Goal: Communication & Community: Share content

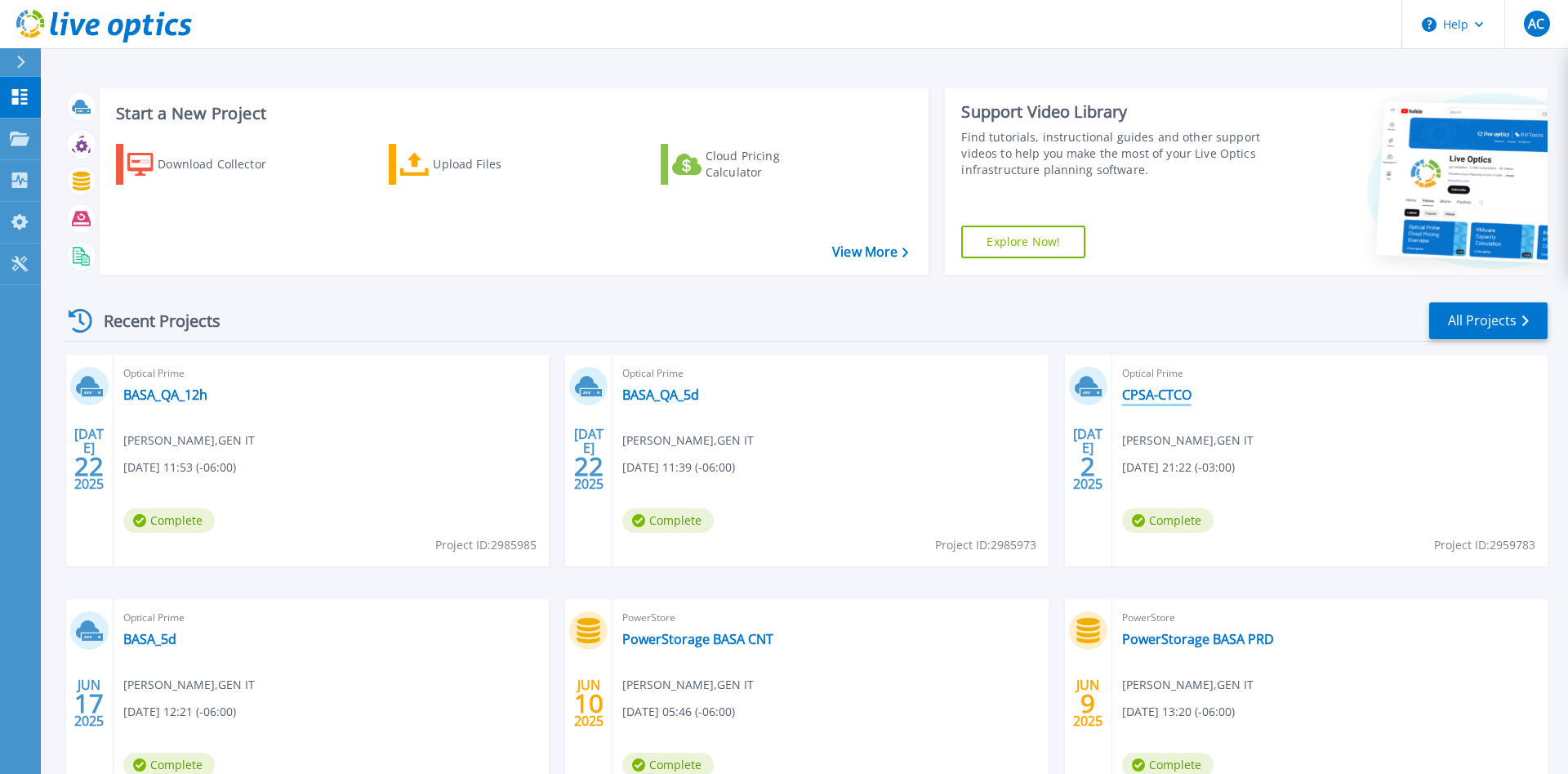
click at [1176, 395] on link "CPSA-CTCO" at bounding box center [1157, 394] width 69 height 16
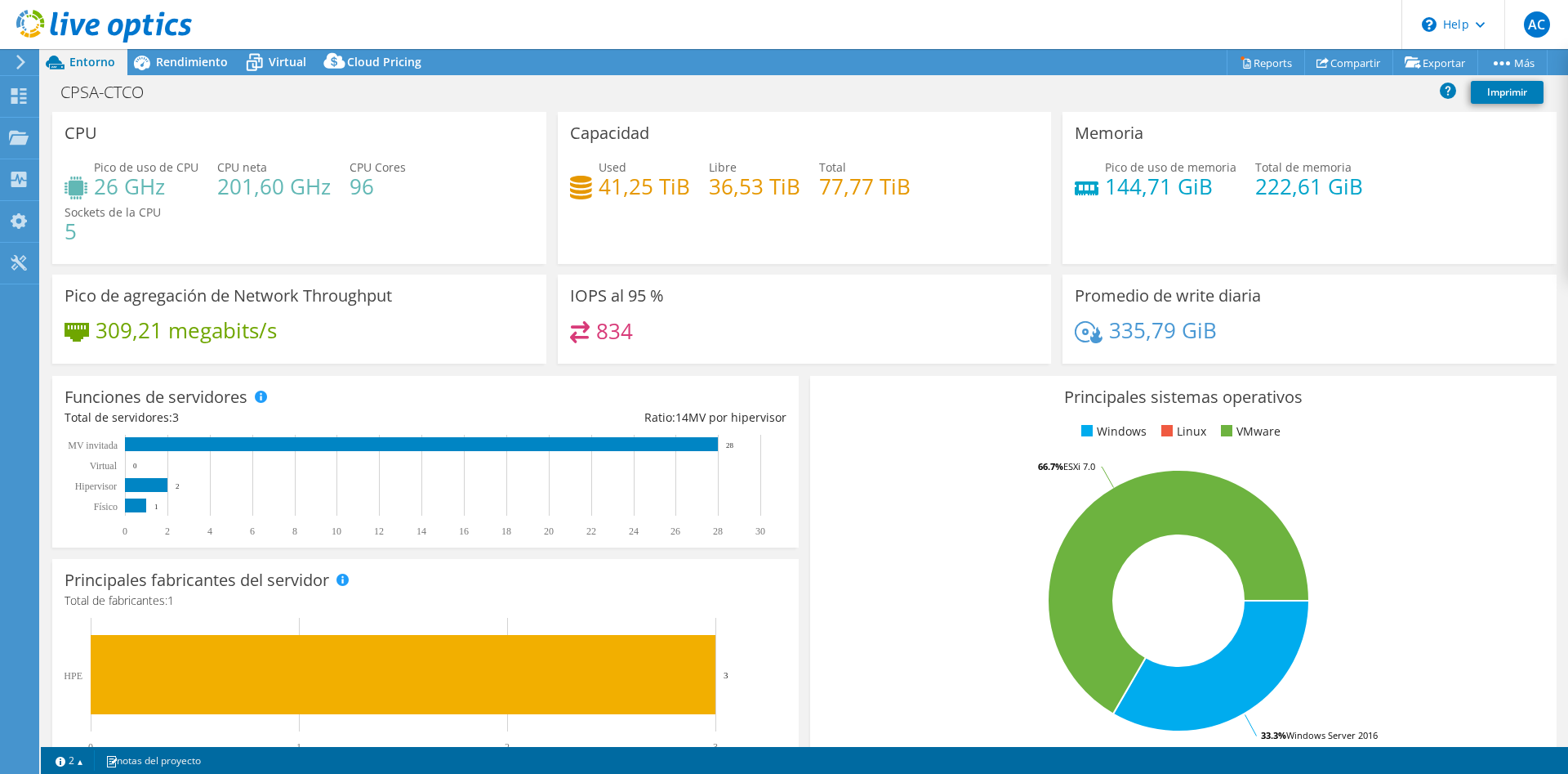
select select "SouthAmerica"
select select "USD"
click at [1351, 59] on link "Compartir" at bounding box center [1348, 62] width 89 height 25
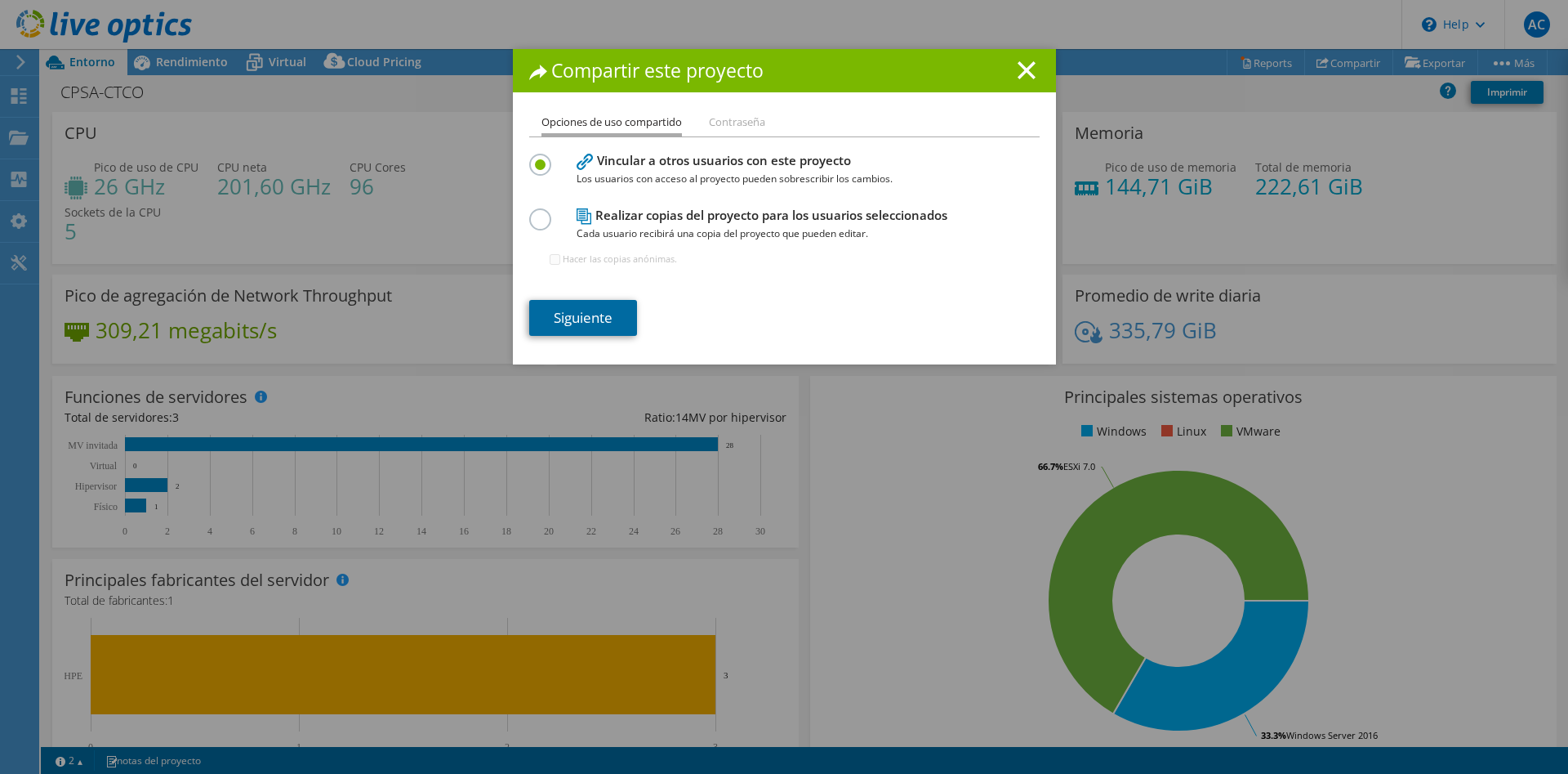
click at [599, 317] on link "Siguiente" at bounding box center [583, 318] width 108 height 36
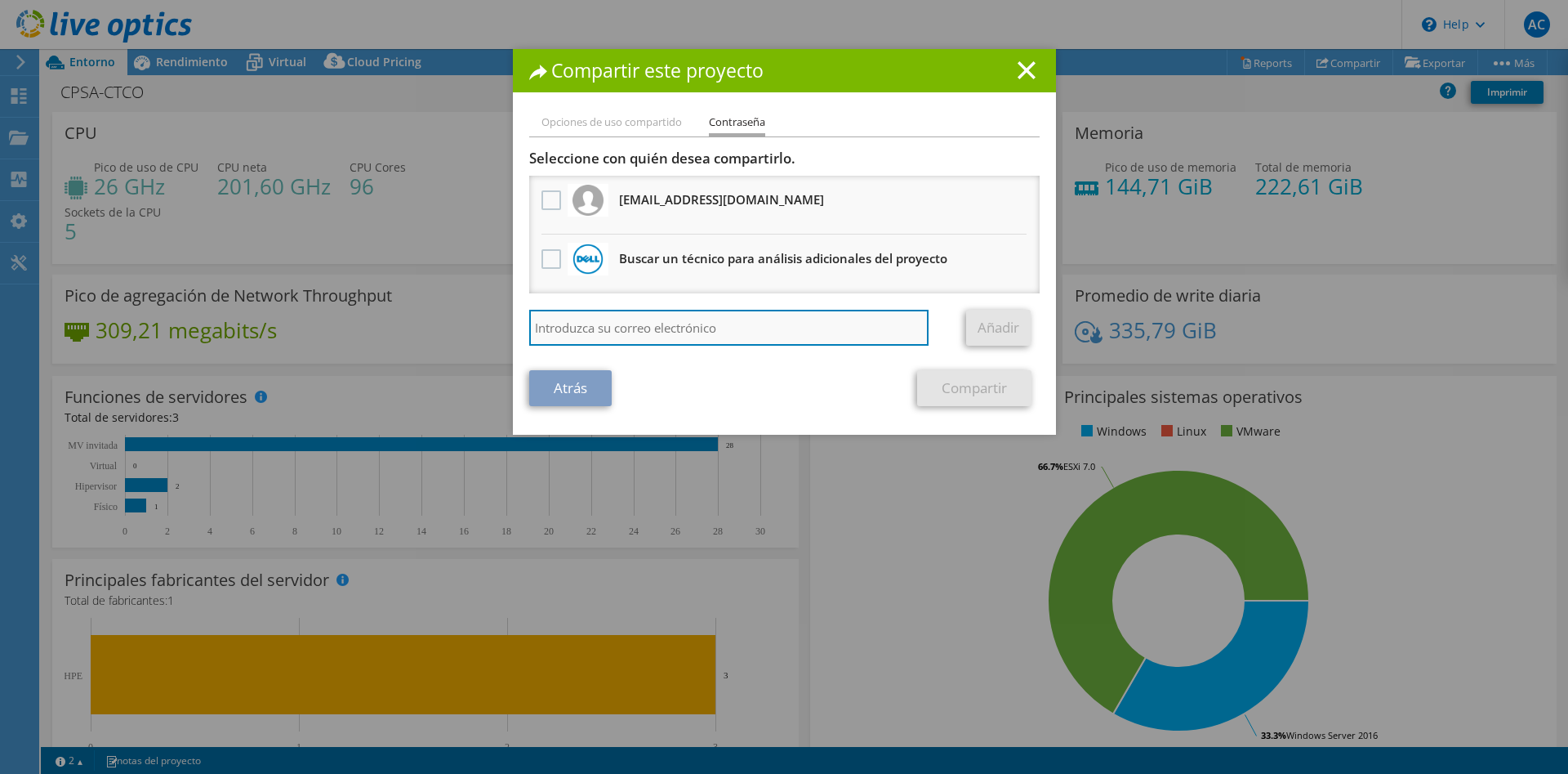
click at [629, 320] on input "search" at bounding box center [729, 328] width 400 height 36
type input "[EMAIL_ADDRESS][DOMAIN_NAME]"
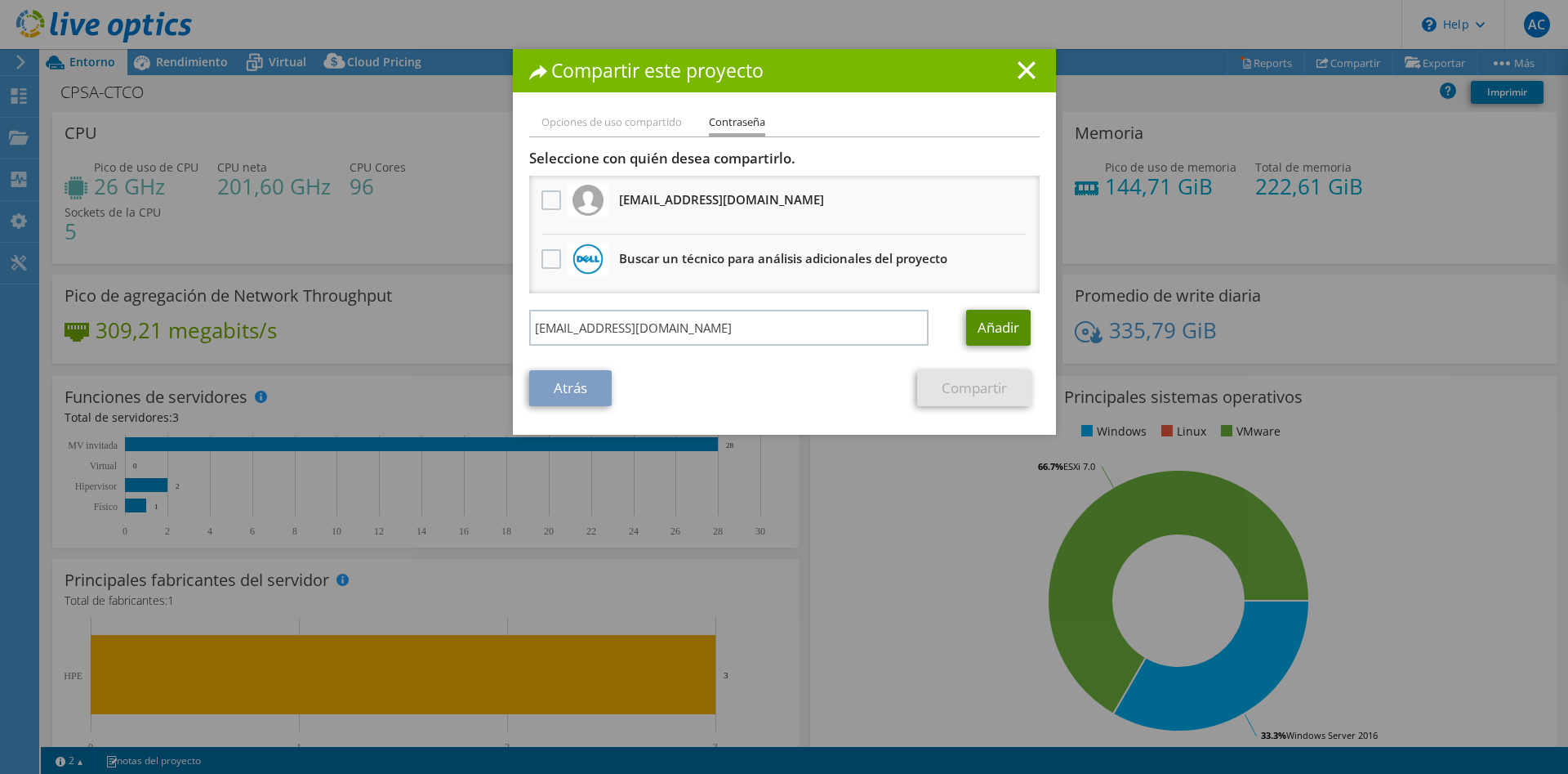
click at [1000, 318] on link "Añadir" at bounding box center [999, 328] width 65 height 36
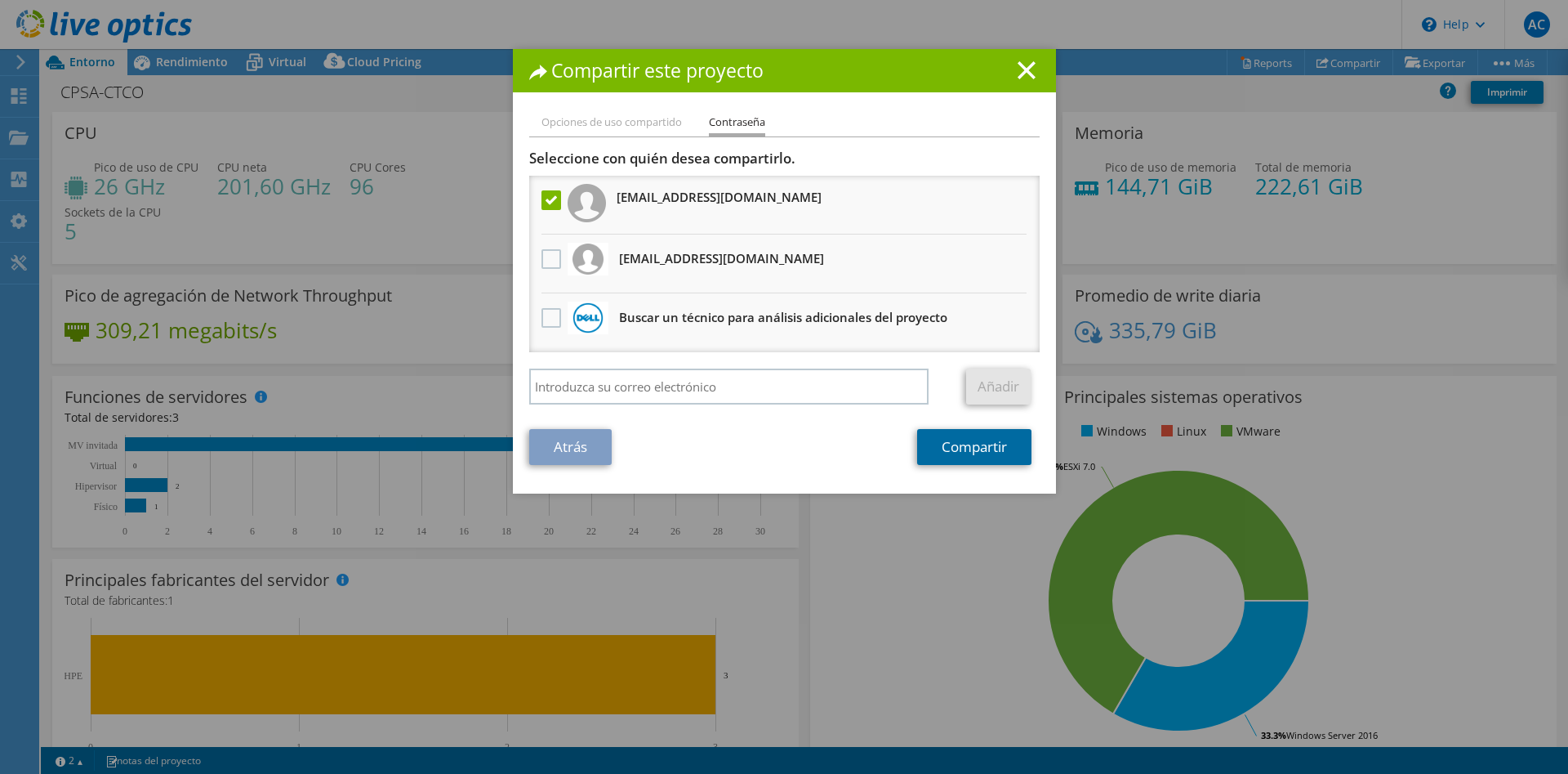
click at [972, 444] on link "Compartir" at bounding box center [974, 447] width 114 height 36
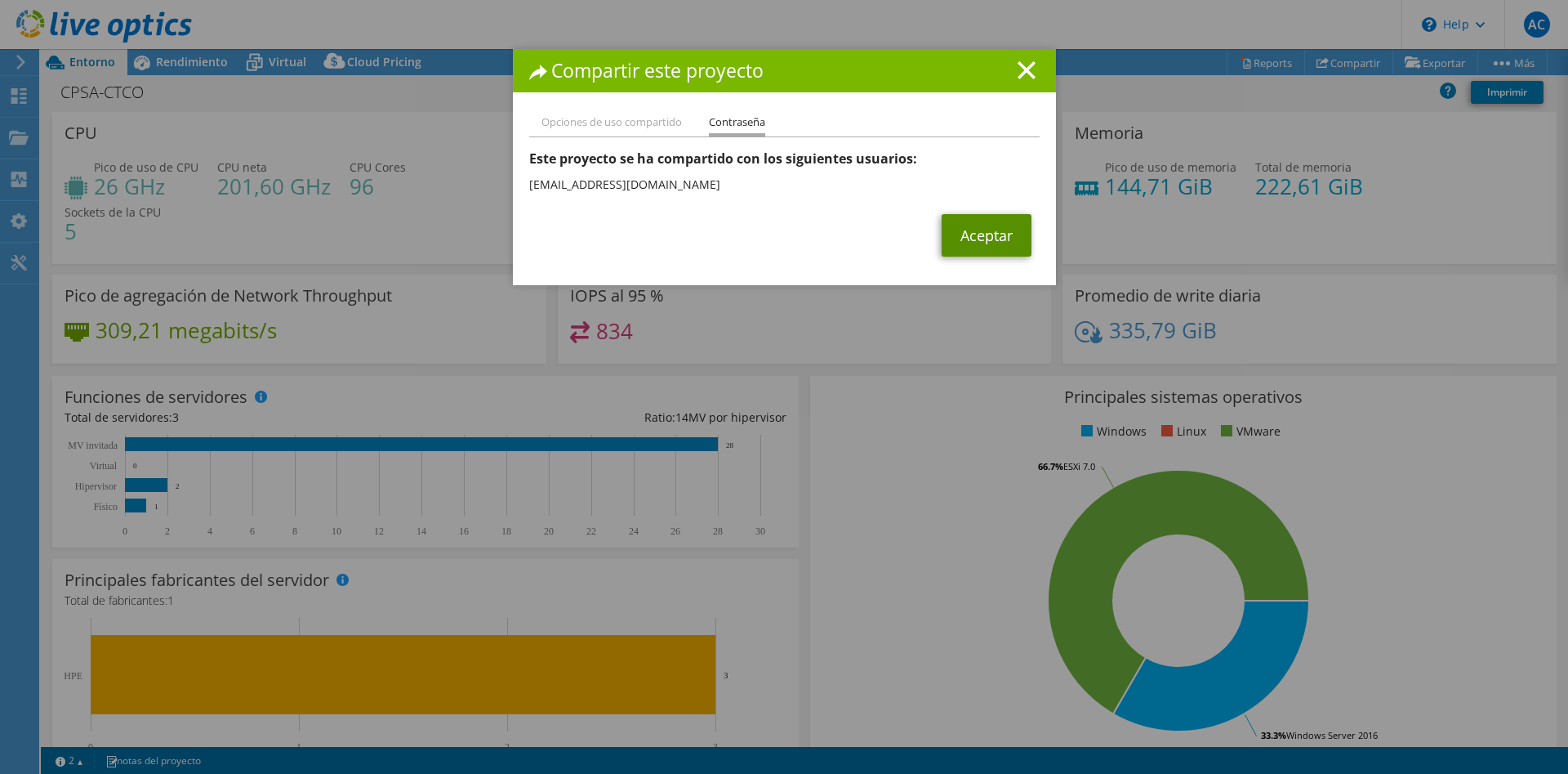
click at [983, 244] on link "Aceptar" at bounding box center [987, 235] width 90 height 42
